Goal: Information Seeking & Learning: Learn about a topic

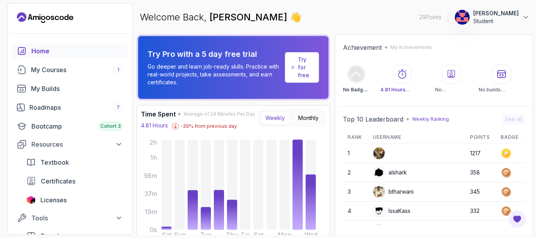
click at [34, 52] on div "Home" at bounding box center [76, 50] width 91 height 9
click at [54, 70] on div "My Courses 1" at bounding box center [77, 69] width 92 height 9
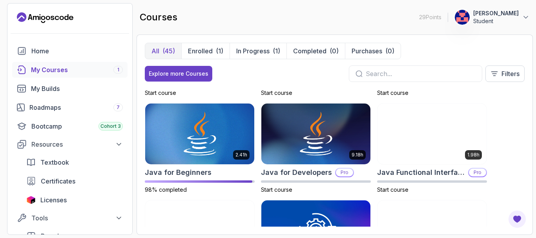
scroll to position [510, 0]
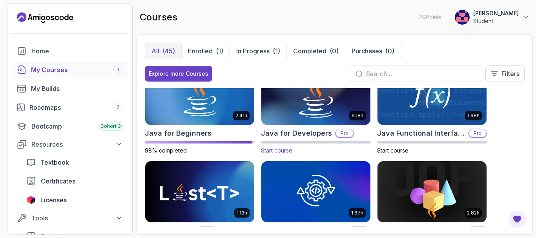
click at [276, 150] on span "Start course" at bounding box center [276, 150] width 31 height 7
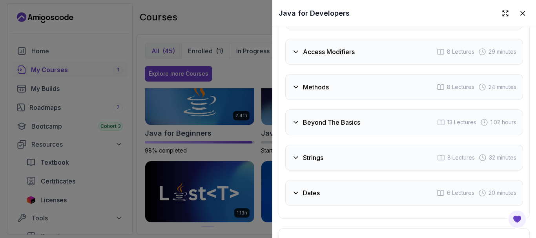
scroll to position [1500, 0]
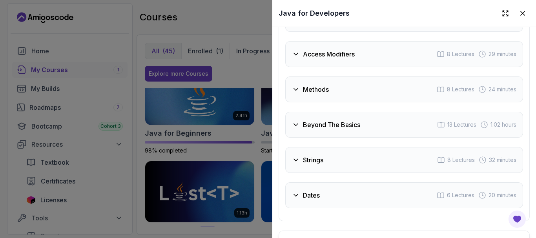
click at [298, 123] on icon at bounding box center [296, 125] width 8 height 8
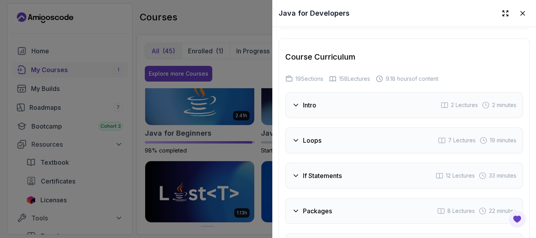
scroll to position [1276, 0]
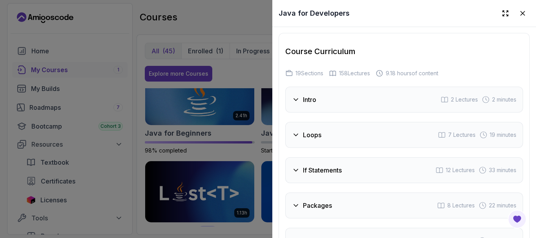
click at [308, 70] on span "19 Sections" at bounding box center [310, 73] width 28 height 8
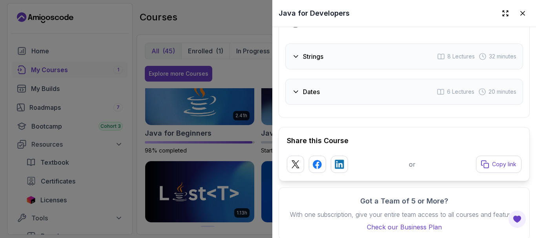
scroll to position [1825, 0]
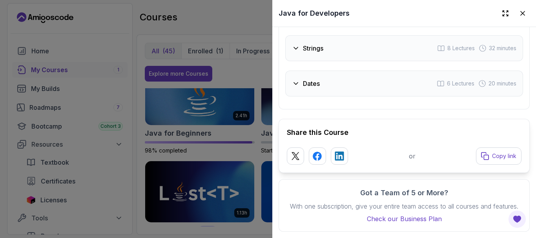
click at [295, 80] on icon at bounding box center [296, 84] width 8 height 8
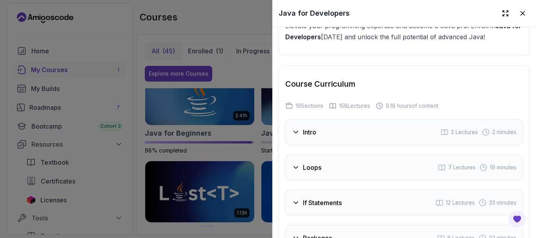
scroll to position [1262, 0]
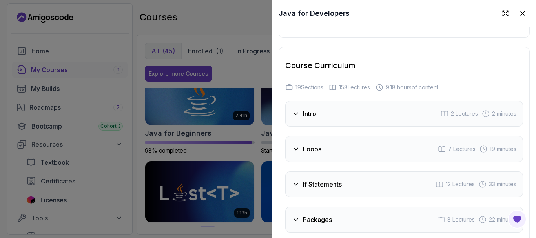
click at [296, 110] on icon at bounding box center [296, 114] width 8 height 8
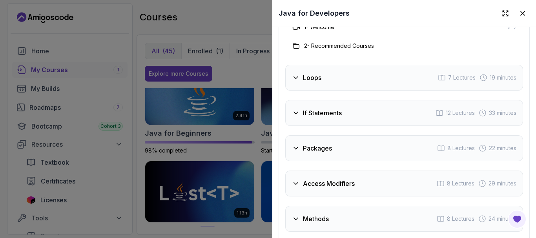
scroll to position [1379, 0]
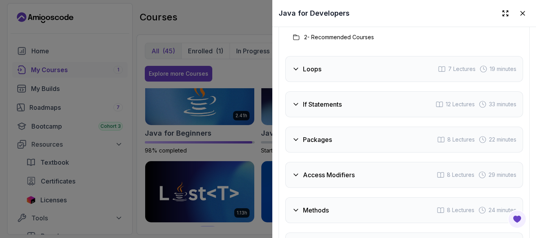
click at [298, 138] on icon at bounding box center [296, 140] width 8 height 8
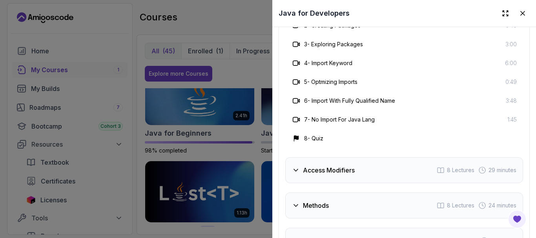
scroll to position [1536, 0]
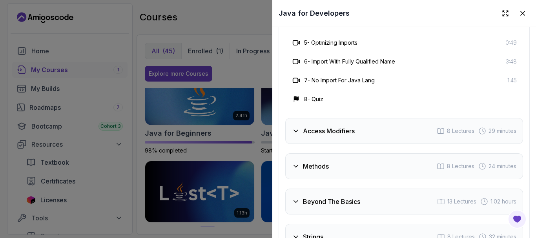
click at [295, 130] on icon at bounding box center [296, 131] width 4 height 2
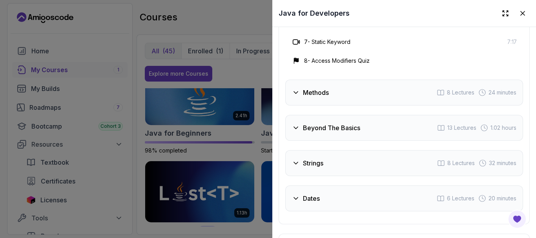
scroll to position [1615, 0]
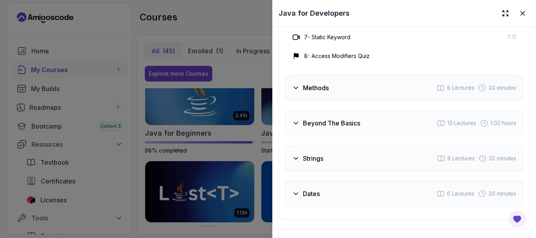
click at [295, 86] on icon at bounding box center [296, 88] width 8 height 8
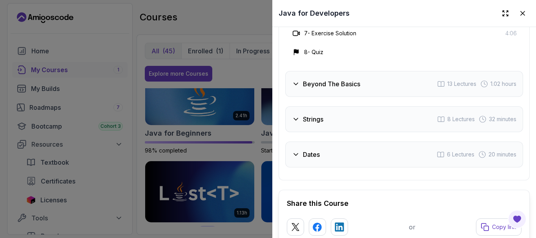
scroll to position [1693, 0]
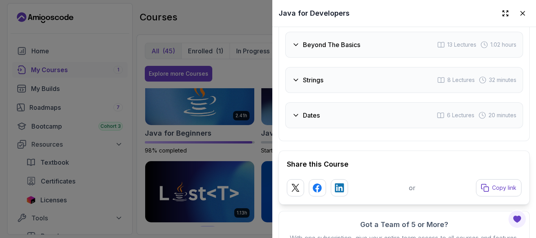
click at [294, 43] on icon at bounding box center [296, 45] width 8 height 8
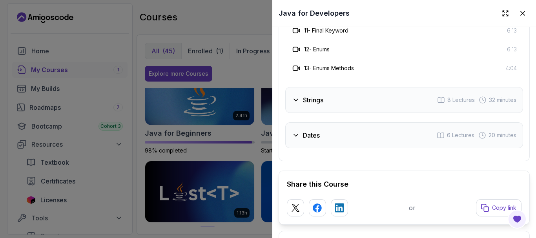
scroll to position [1811, 0]
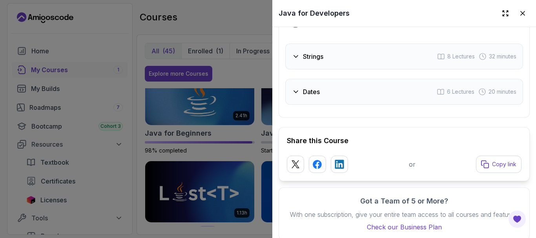
click at [298, 54] on icon at bounding box center [296, 57] width 8 height 8
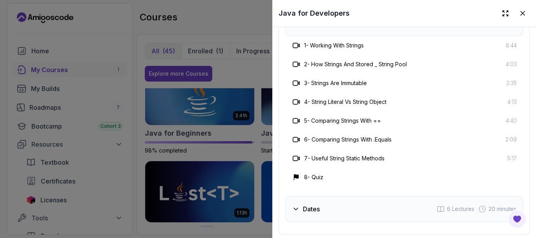
scroll to position [1613, 0]
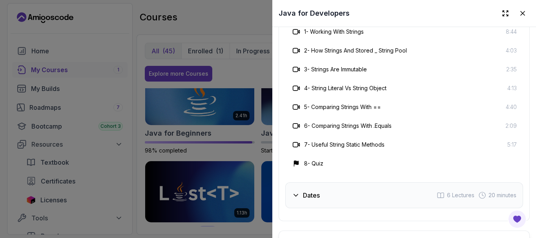
click at [296, 103] on icon at bounding box center [297, 107] width 8 height 8
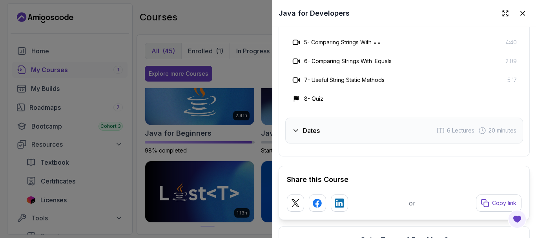
scroll to position [1692, 0]
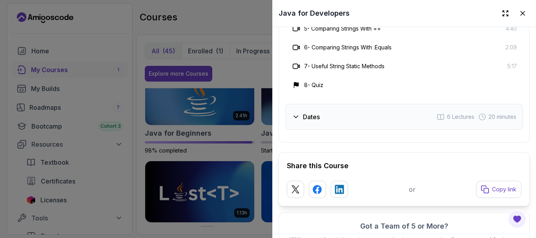
click at [291, 112] on div "Dates 6 Lectures 20 minutes" at bounding box center [404, 117] width 238 height 26
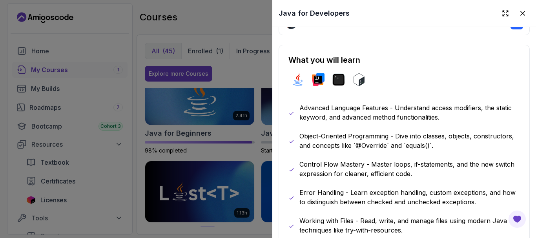
scroll to position [241, 0]
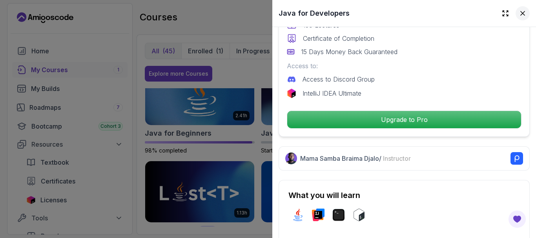
click at [521, 14] on icon at bounding box center [523, 13] width 4 height 4
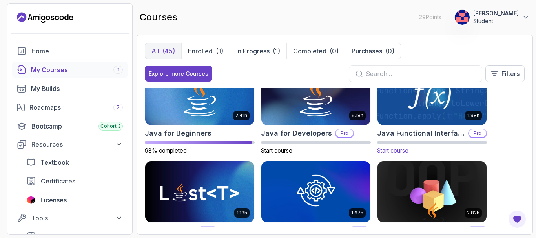
click at [394, 150] on span "Start course" at bounding box center [392, 150] width 31 height 7
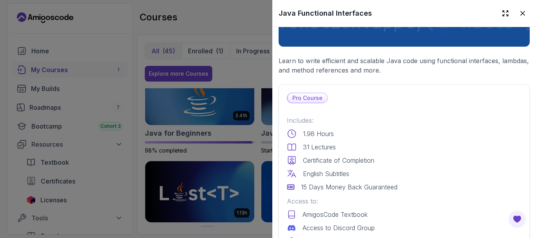
scroll to position [118, 0]
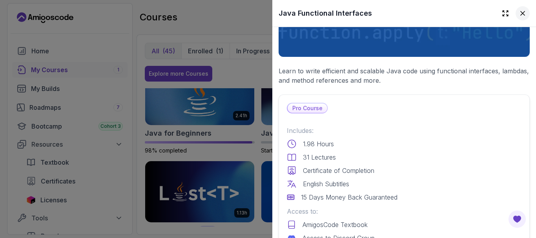
click at [521, 13] on icon at bounding box center [523, 13] width 4 height 4
